Goal: Navigation & Orientation: Find specific page/section

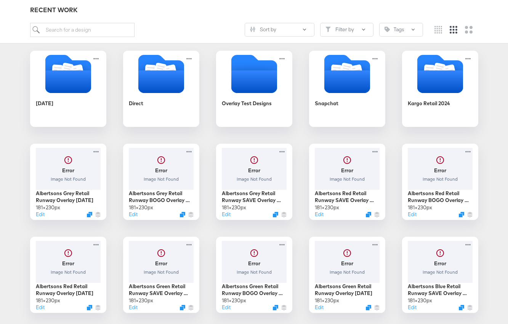
scroll to position [86, 0]
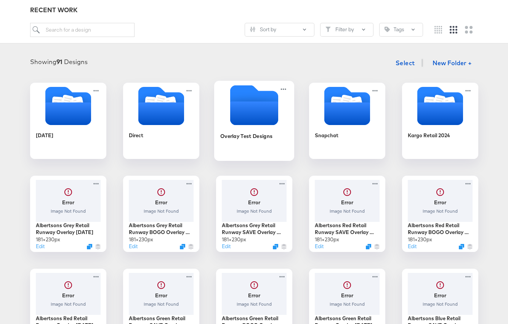
click at [273, 109] on icon "Empty folder" at bounding box center [254, 113] width 48 height 24
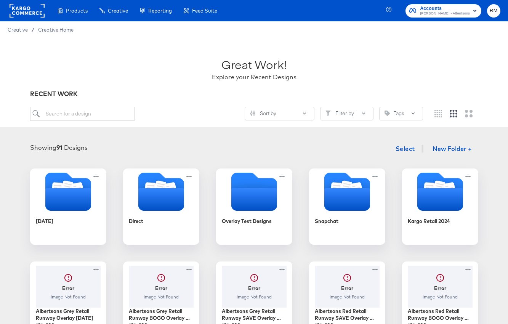
click at [169, 206] on icon "Folder" at bounding box center [161, 199] width 48 height 24
